Goal: Find specific page/section

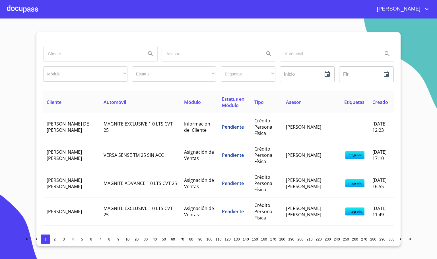
click at [89, 55] on input "search" at bounding box center [93, 53] width 98 height 15
type input "[PERSON_NAME]"
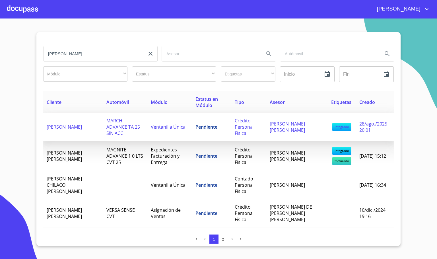
click at [83, 130] on td "[PERSON_NAME]" at bounding box center [73, 127] width 60 height 28
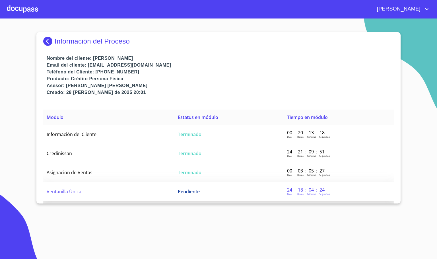
click at [102, 193] on td "Ventanilla Única" at bounding box center [108, 191] width 131 height 19
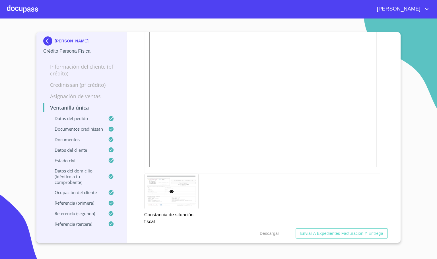
scroll to position [1879, 0]
